Goal: Check status: Check status

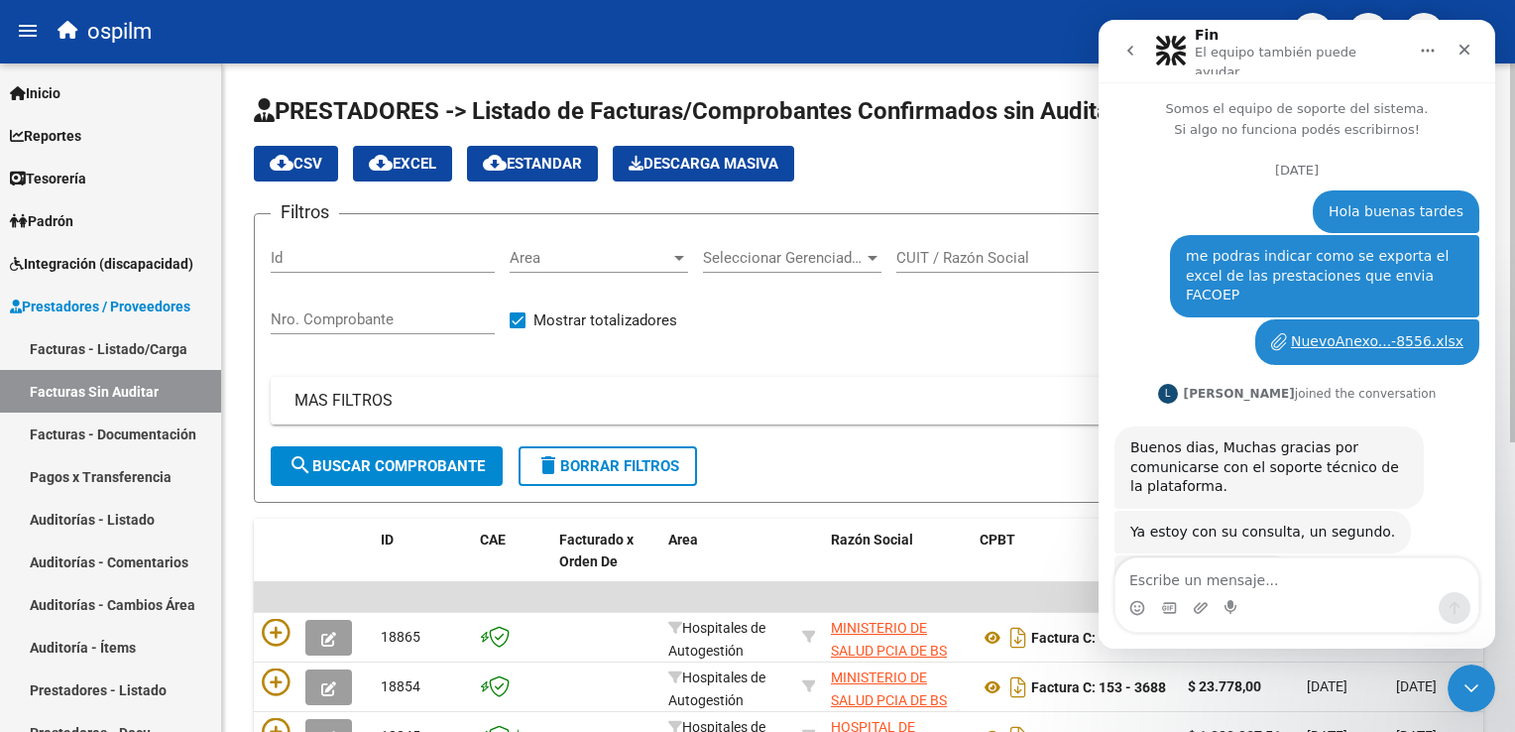
scroll to position [914, 0]
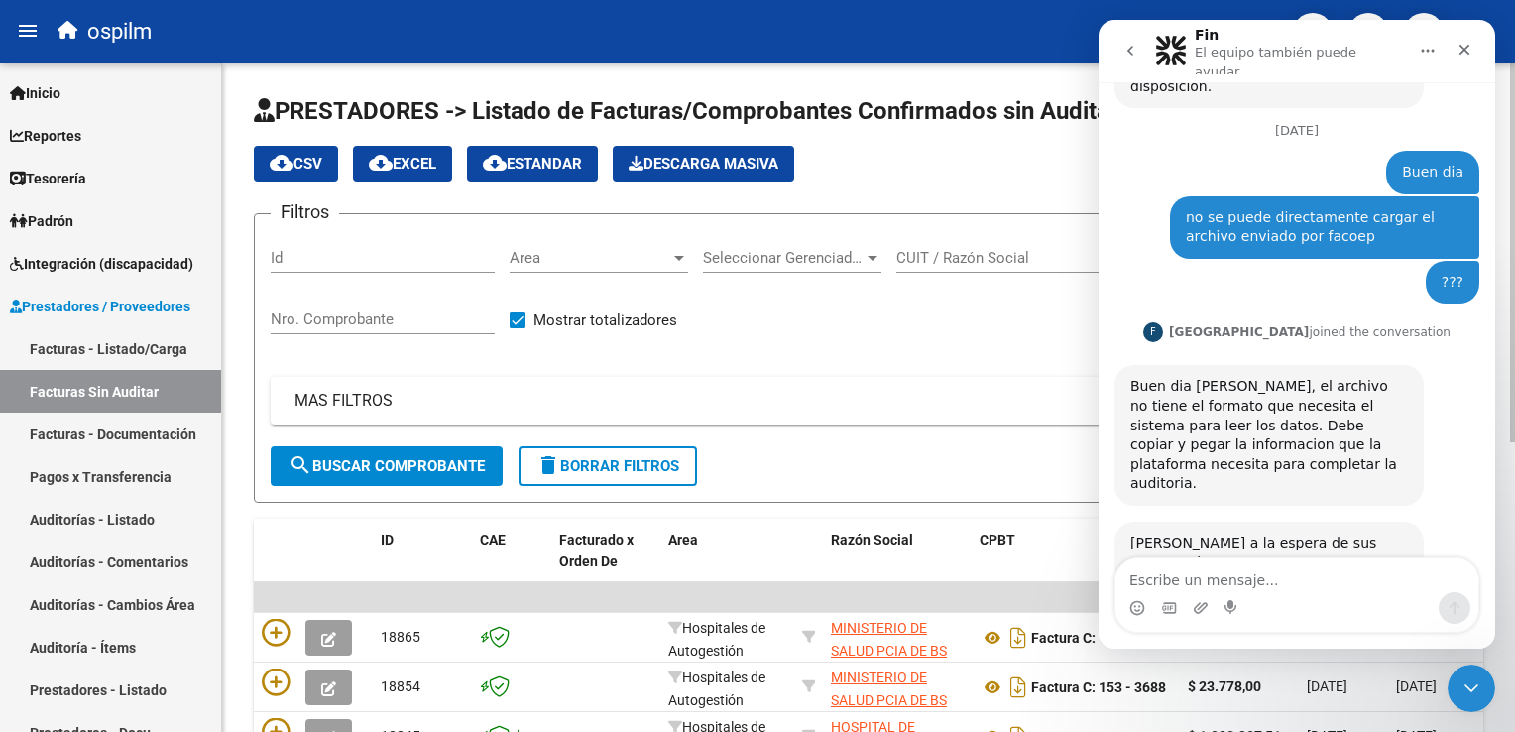
click at [328, 327] on div "Nro. Comprobante" at bounding box center [383, 313] width 224 height 43
type input "3402"
click at [347, 453] on button "search Buscar Comprobante" at bounding box center [387, 466] width 232 height 40
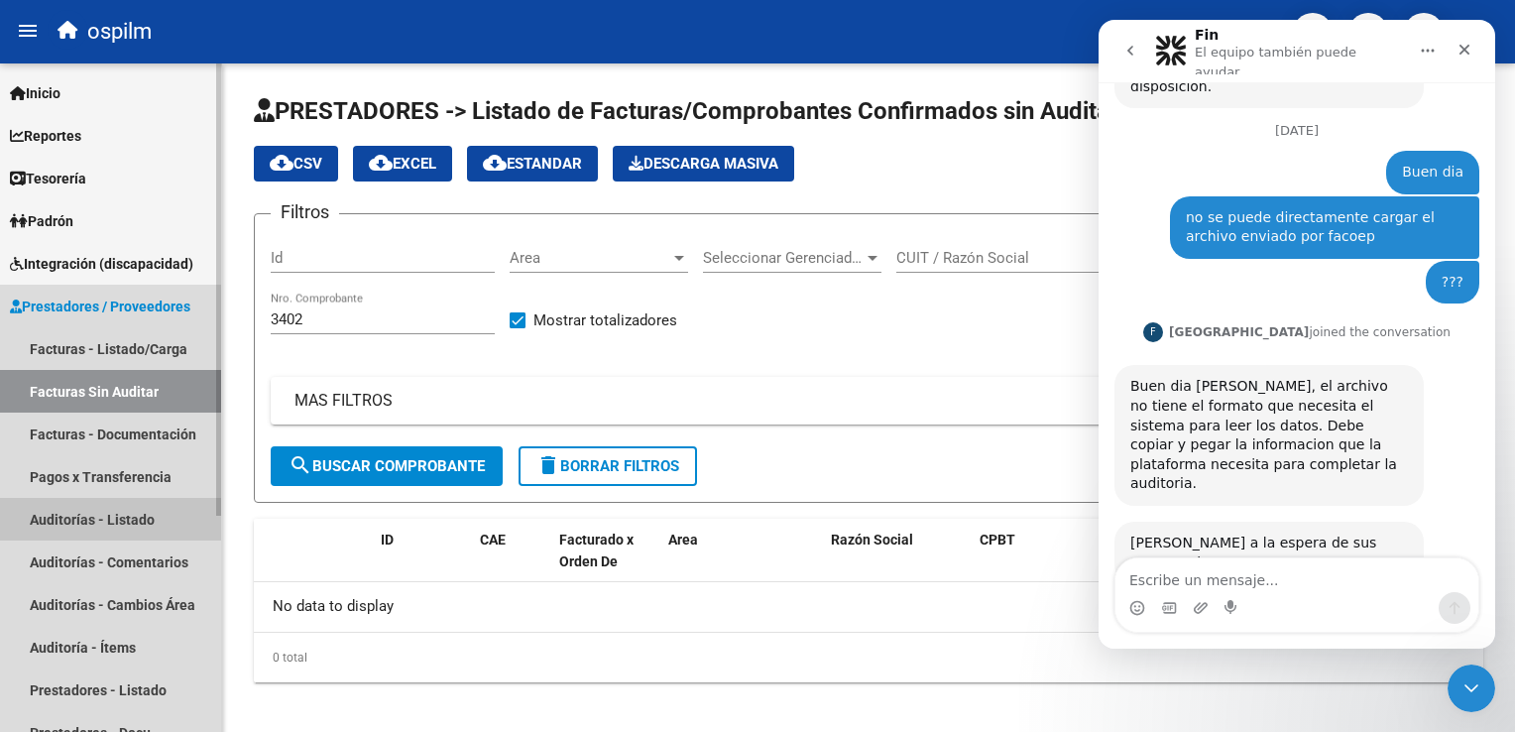
click at [135, 518] on link "Auditorías - Listado" at bounding box center [110, 519] width 221 height 43
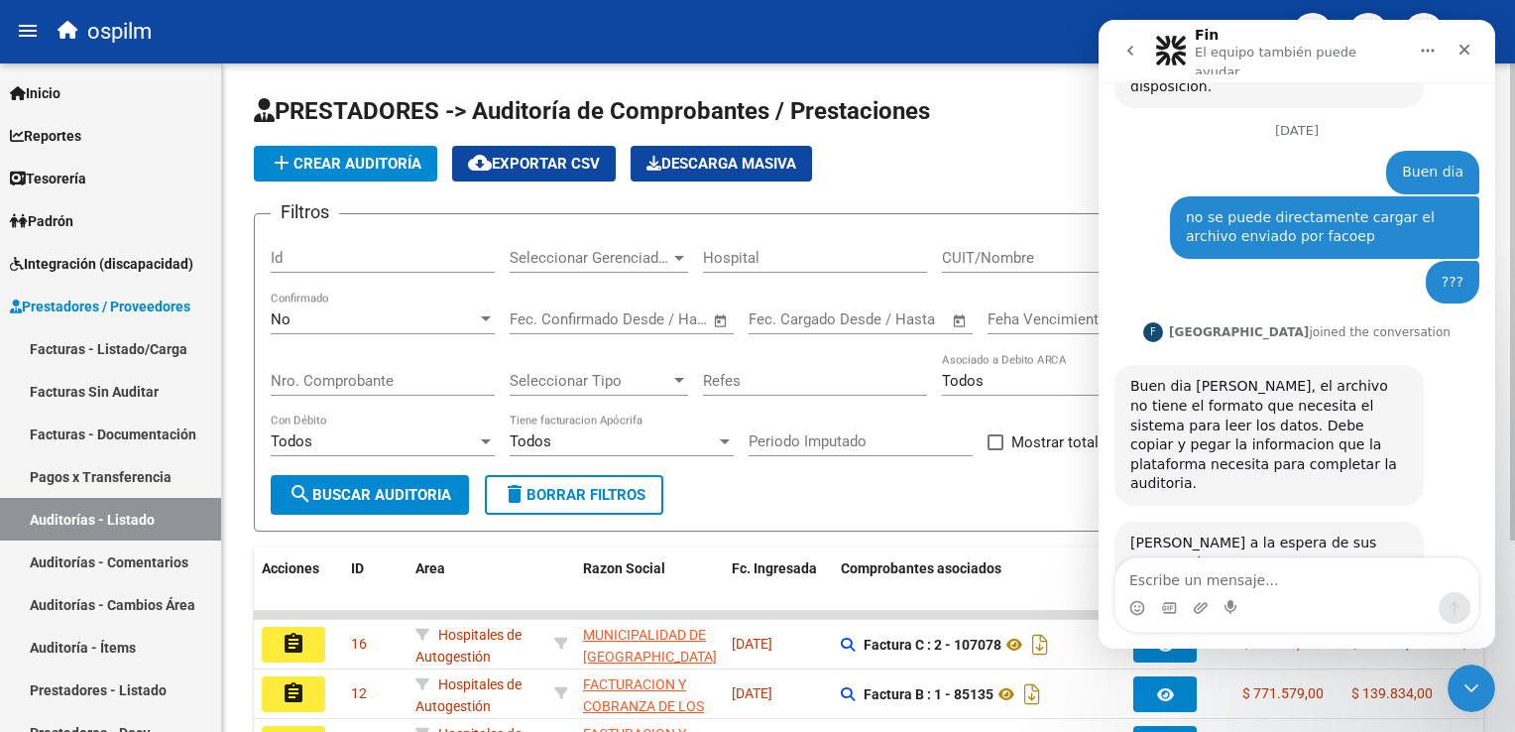
click at [361, 306] on div "No Confirmado" at bounding box center [383, 313] width 224 height 43
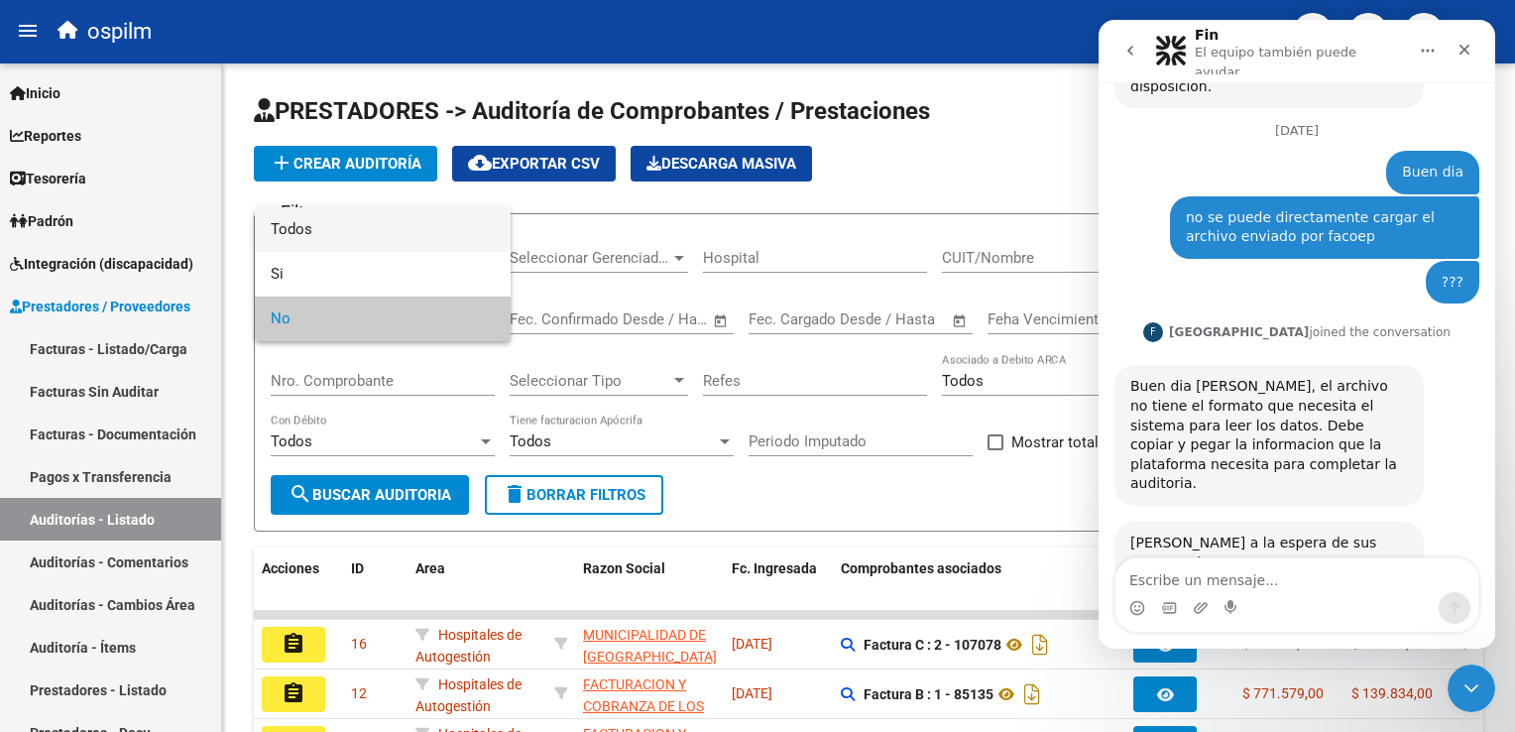
click at [416, 233] on span "Todos" at bounding box center [383, 229] width 224 height 45
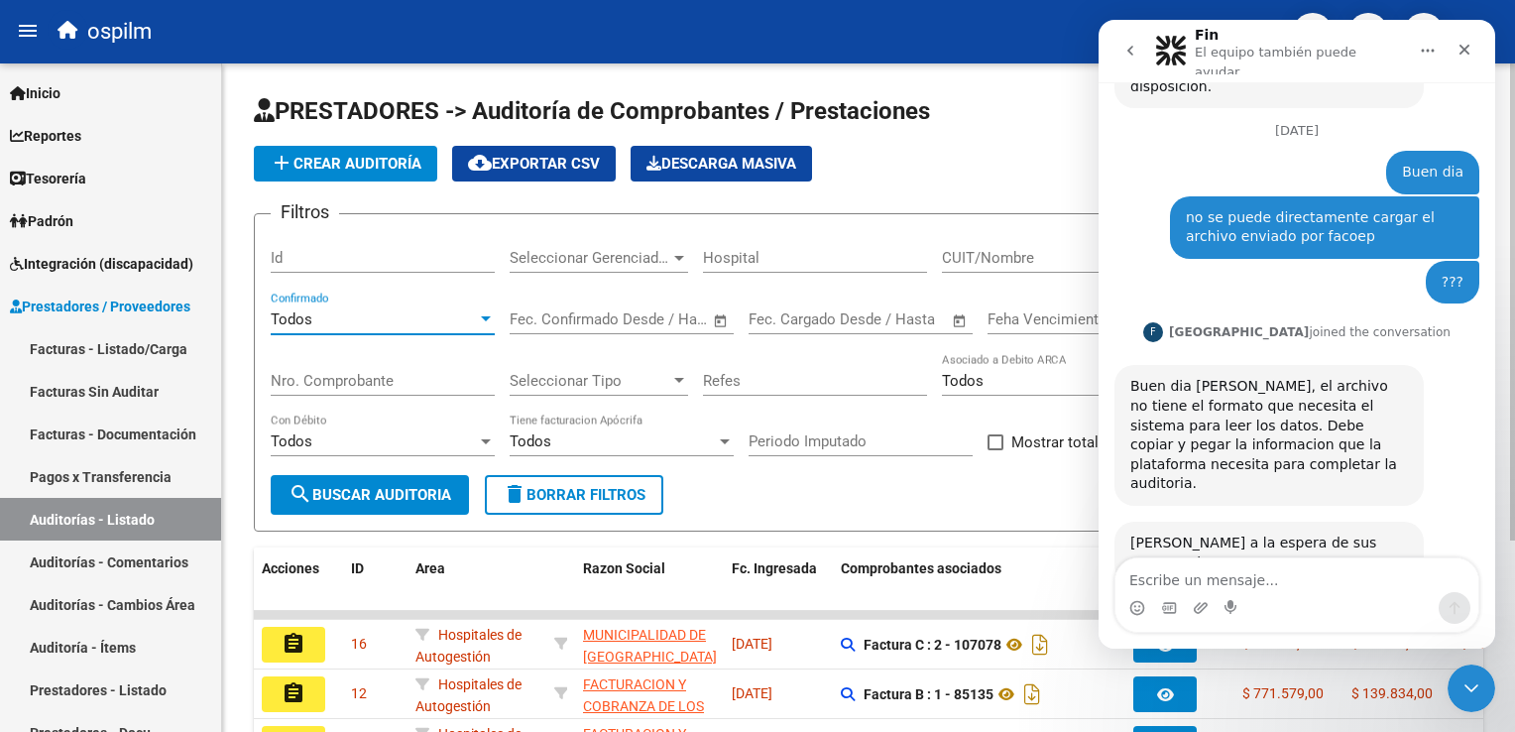
click at [338, 381] on input "Nro. Comprobante" at bounding box center [383, 381] width 224 height 18
type input "3402"
click at [342, 495] on span "search Buscar Auditoria" at bounding box center [370, 495] width 163 height 18
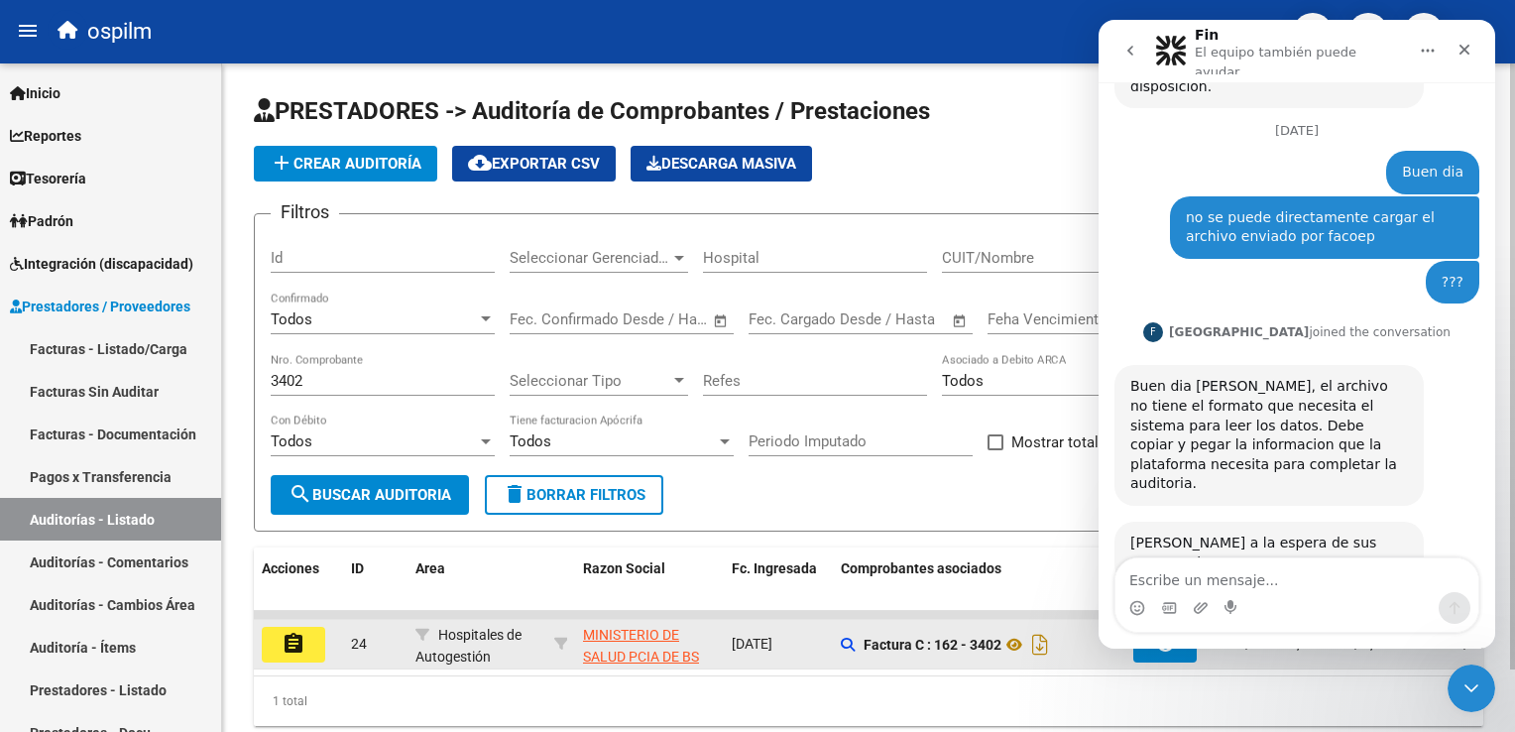
click at [305, 641] on button "assignment" at bounding box center [293, 645] width 63 height 36
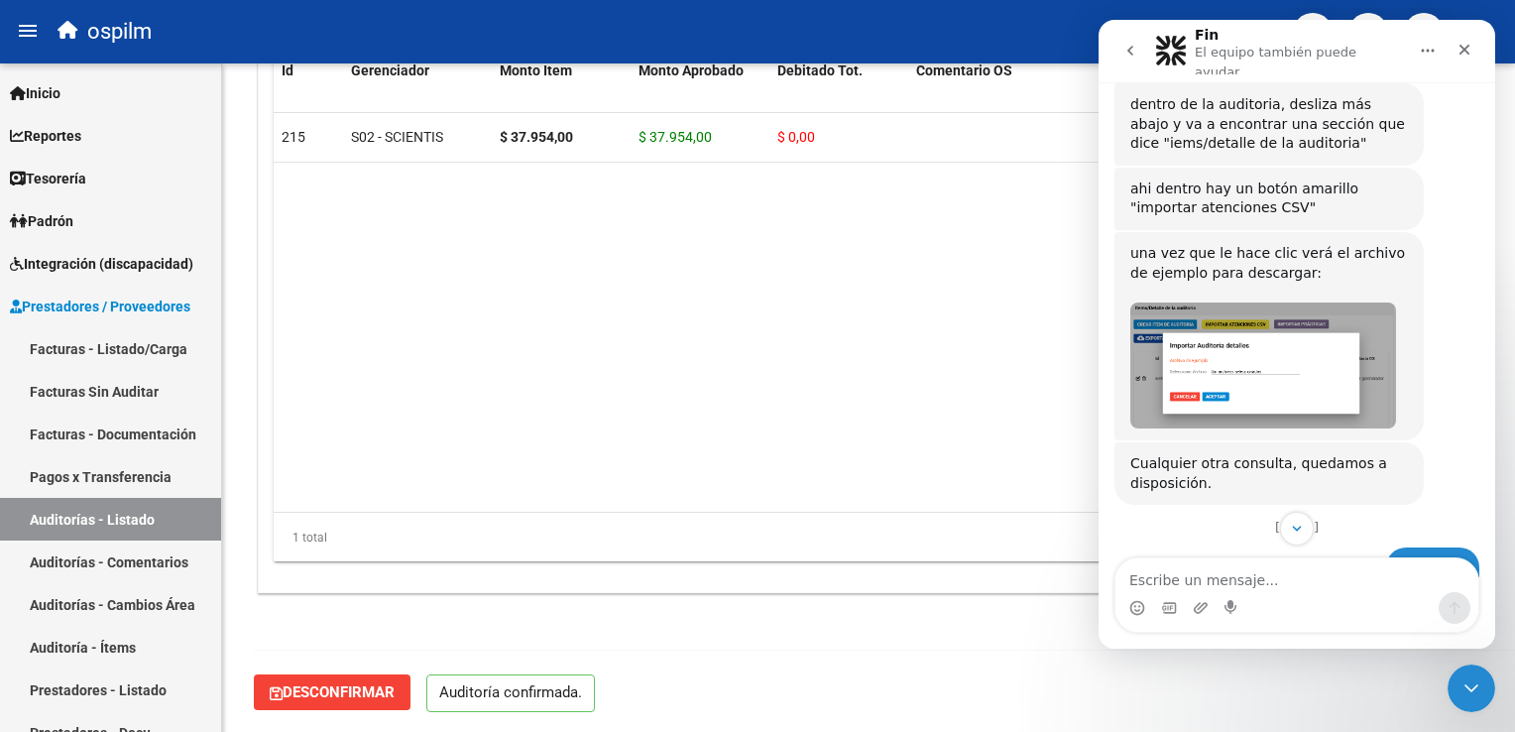
scroll to position [418, 0]
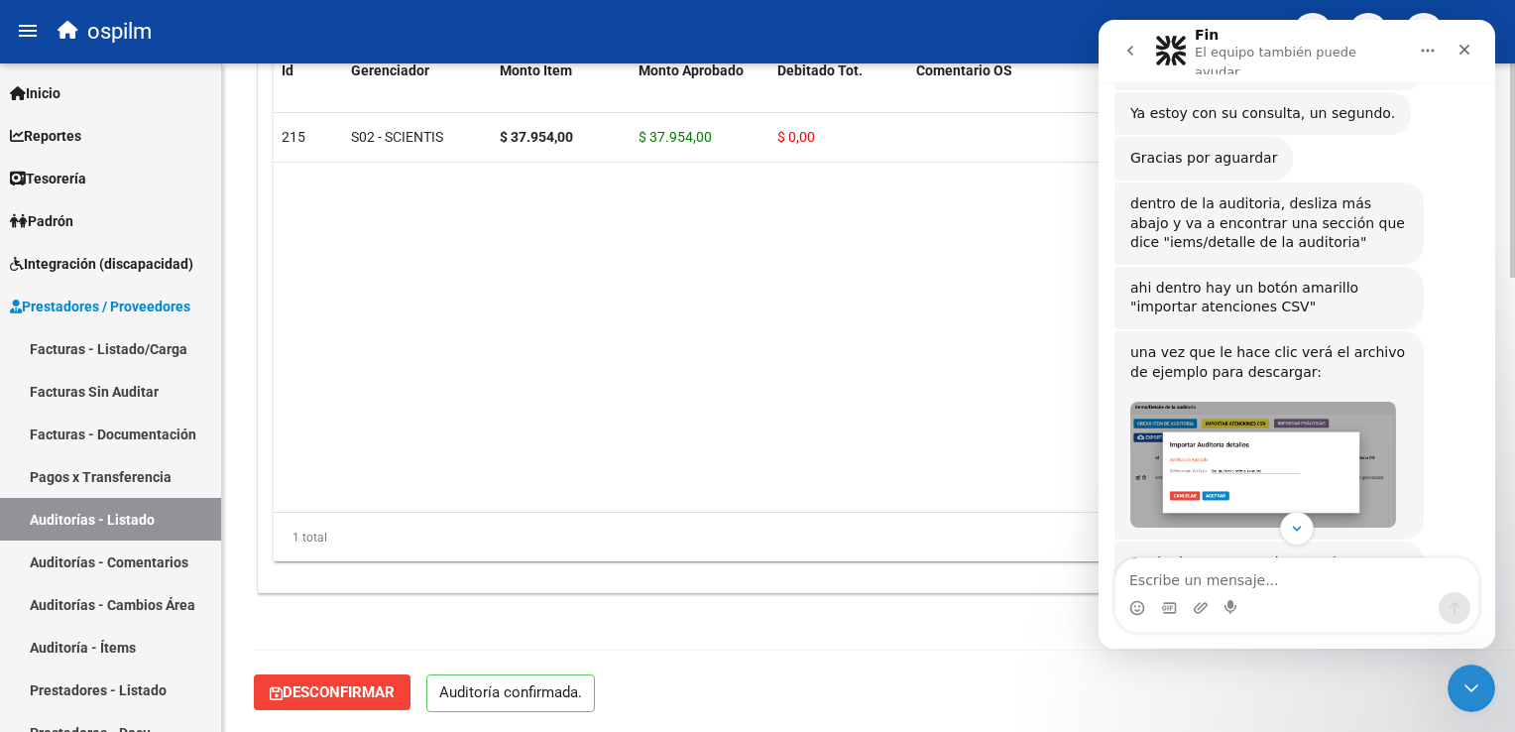
click at [998, 535] on div "1 total" at bounding box center [869, 538] width 1190 height 50
click at [1488, 572] on div "Intercom Messenger" at bounding box center [1297, 594] width 397 height 75
